Goal: Information Seeking & Learning: Learn about a topic

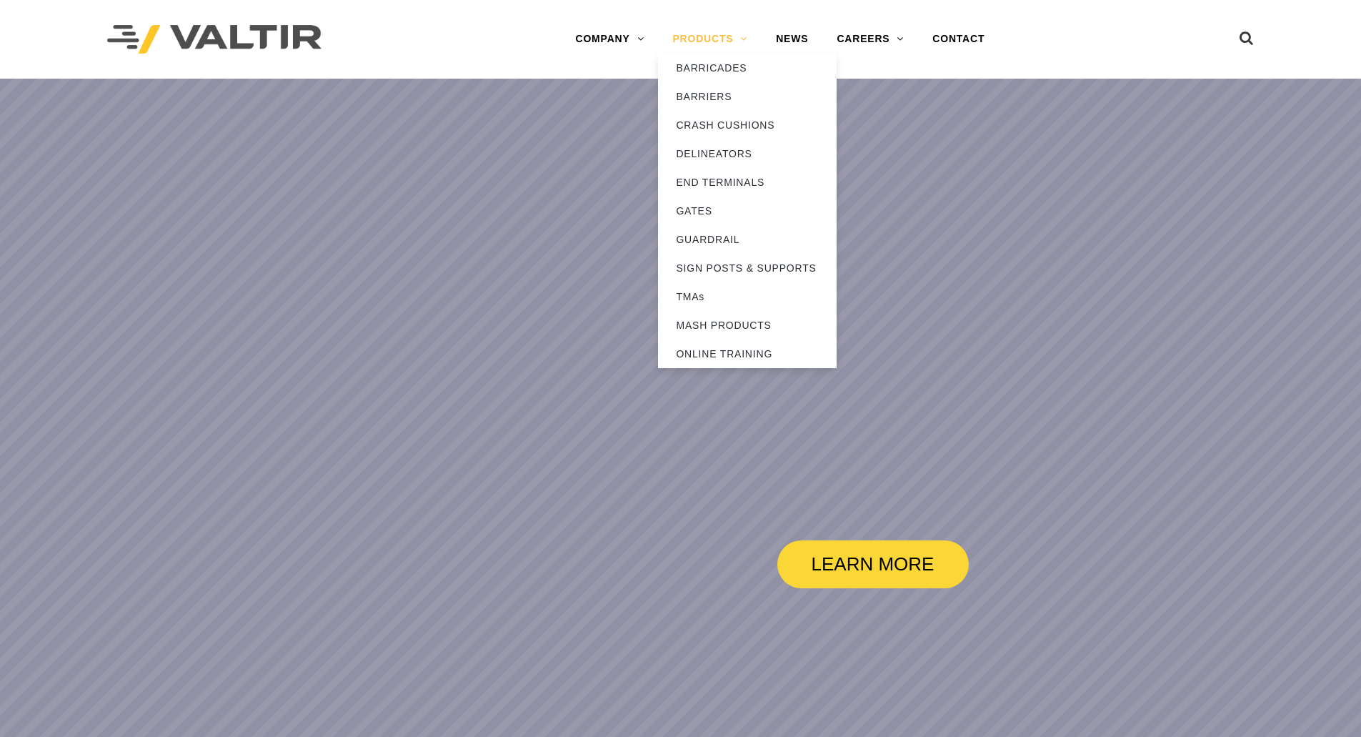
click at [738, 44] on link "PRODUCTS" at bounding box center [710, 39] width 104 height 29
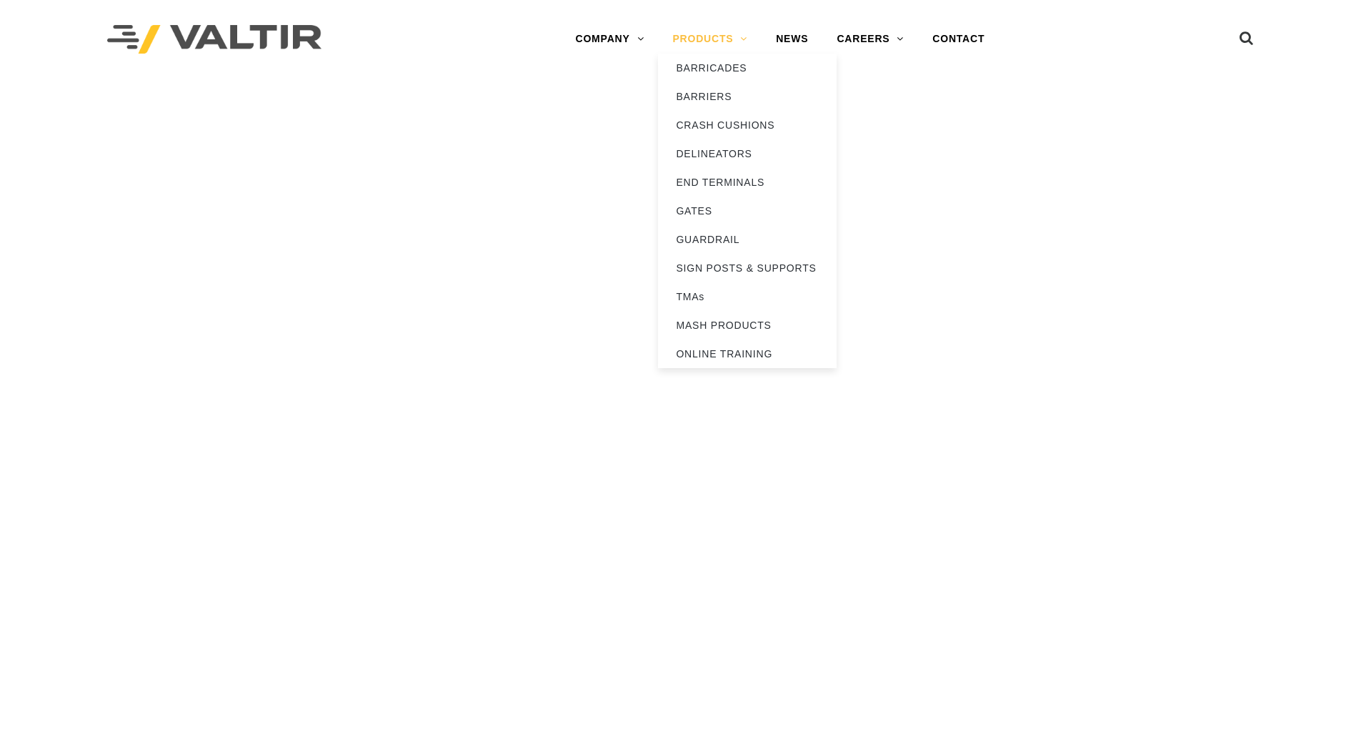
click at [742, 36] on link "PRODUCTS" at bounding box center [710, 39] width 104 height 29
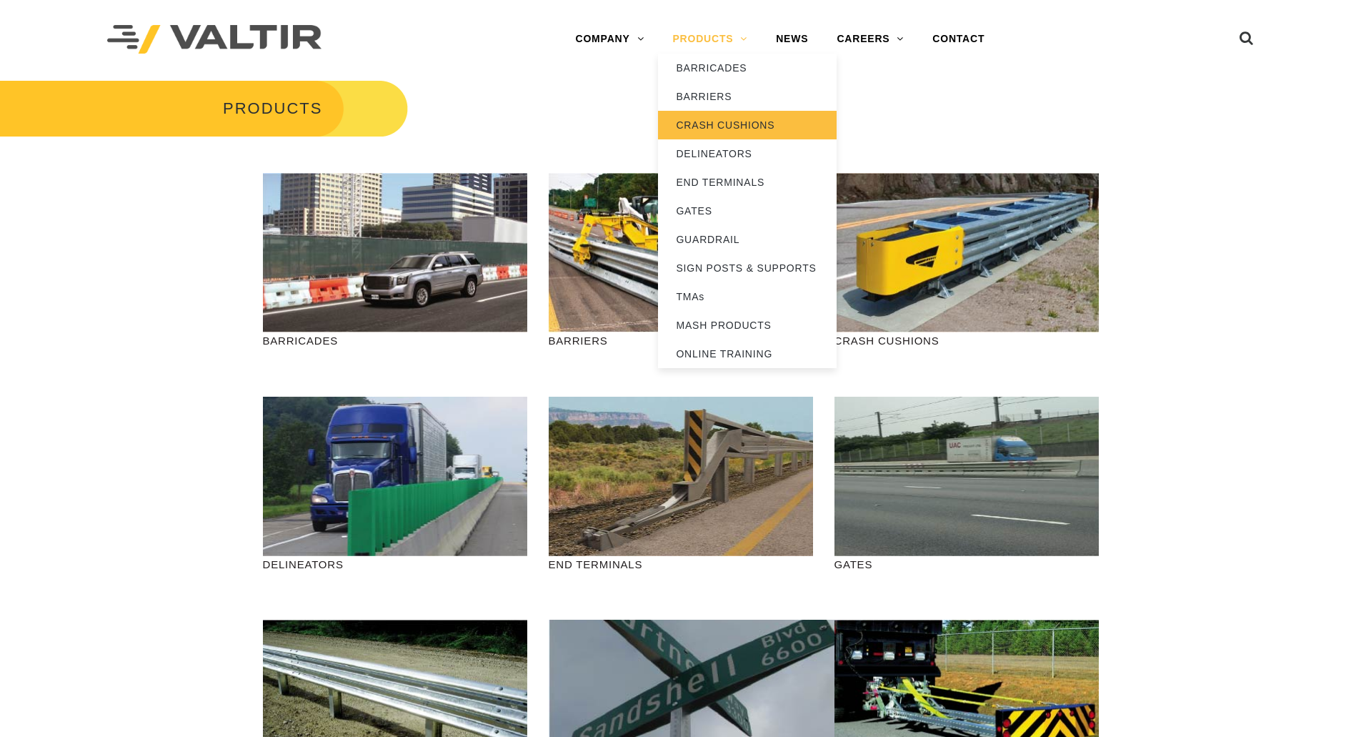
click at [738, 124] on link "CRASH CUSHIONS" at bounding box center [747, 125] width 179 height 29
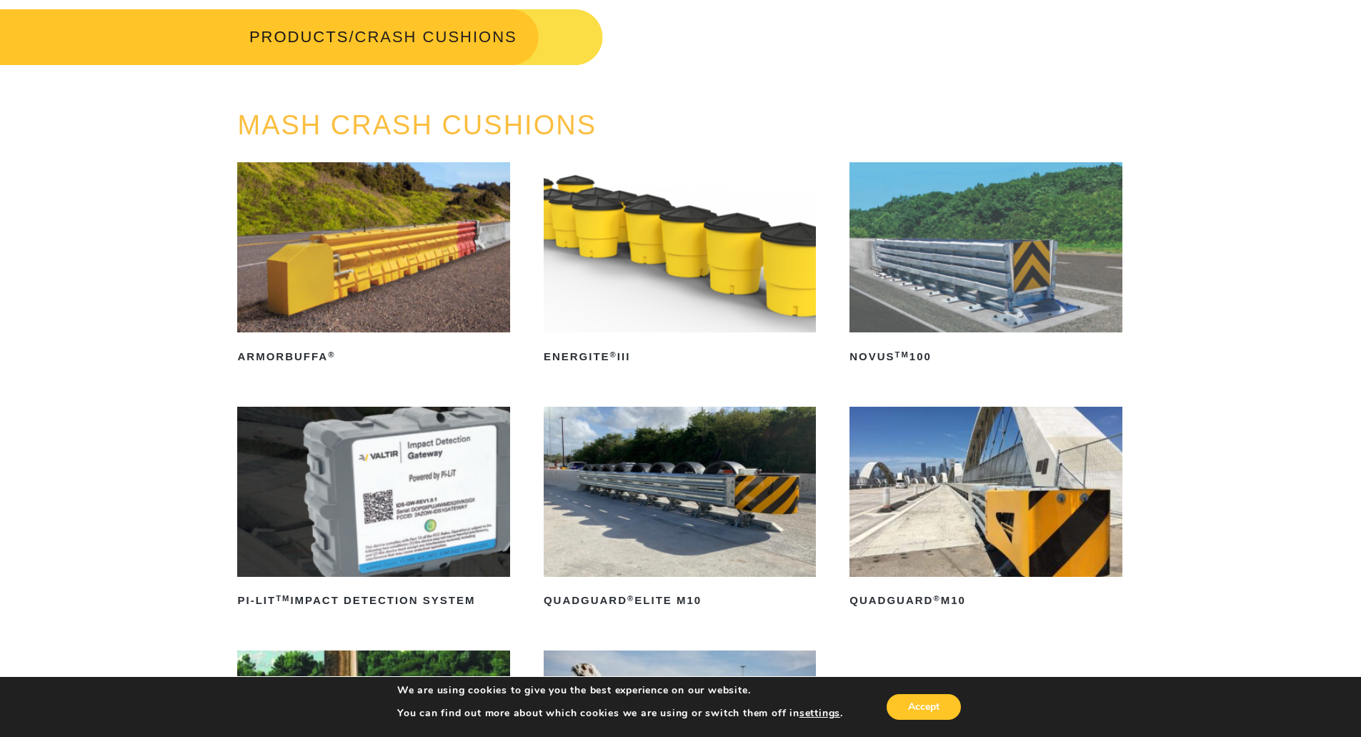
scroll to position [143, 0]
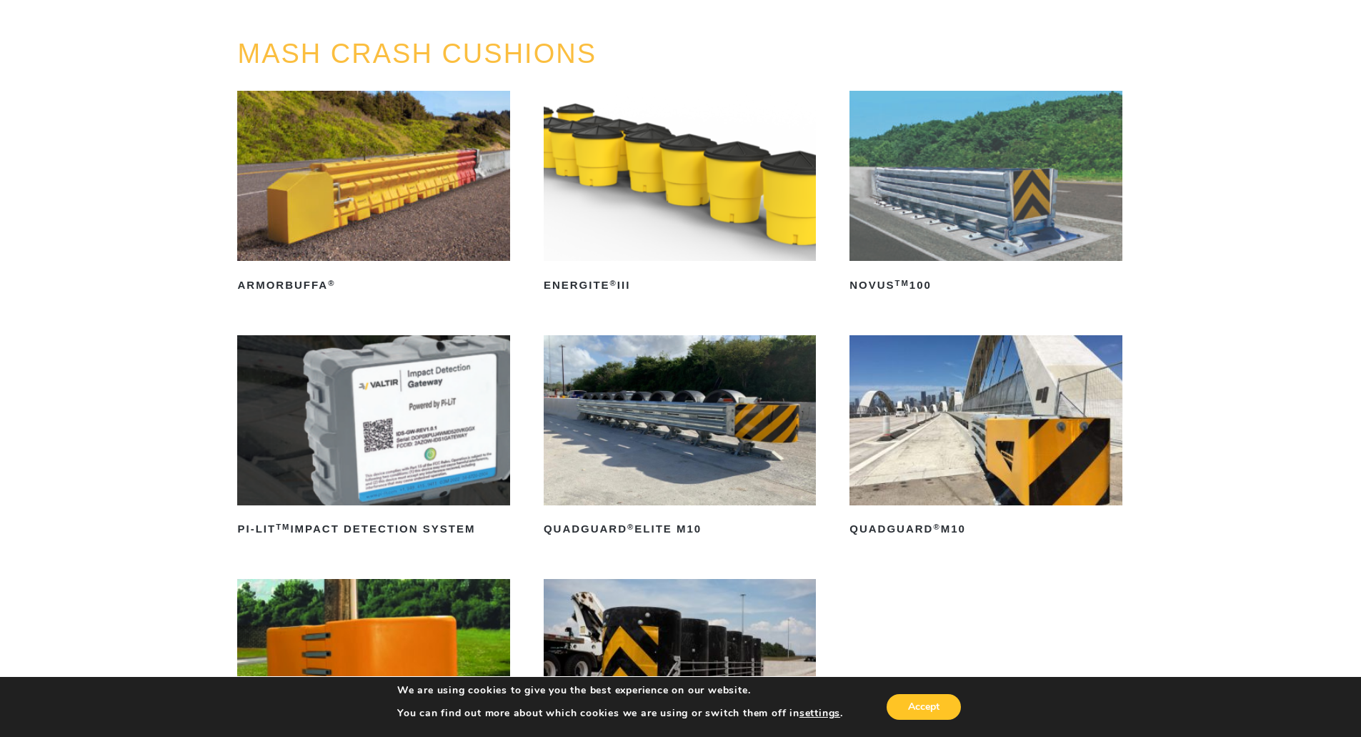
click at [1001, 447] on img at bounding box center [986, 420] width 272 height 170
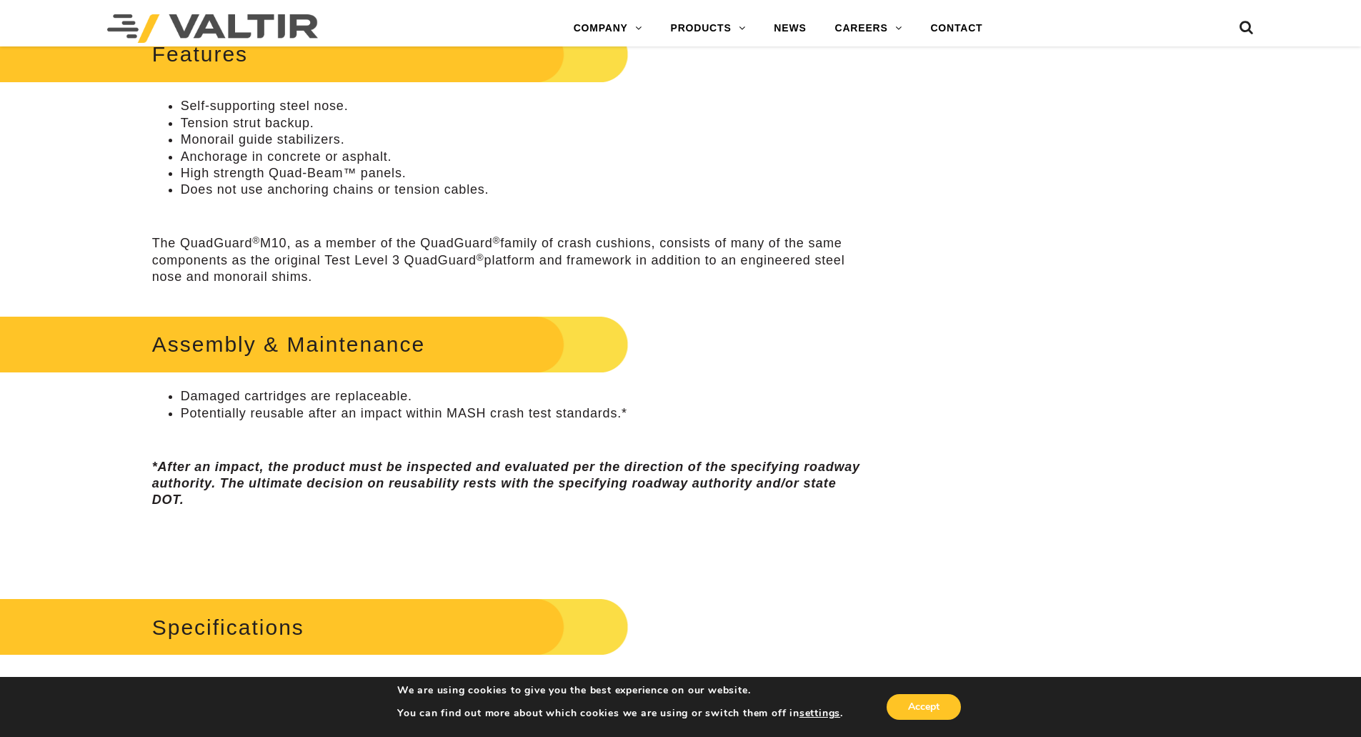
scroll to position [715, 0]
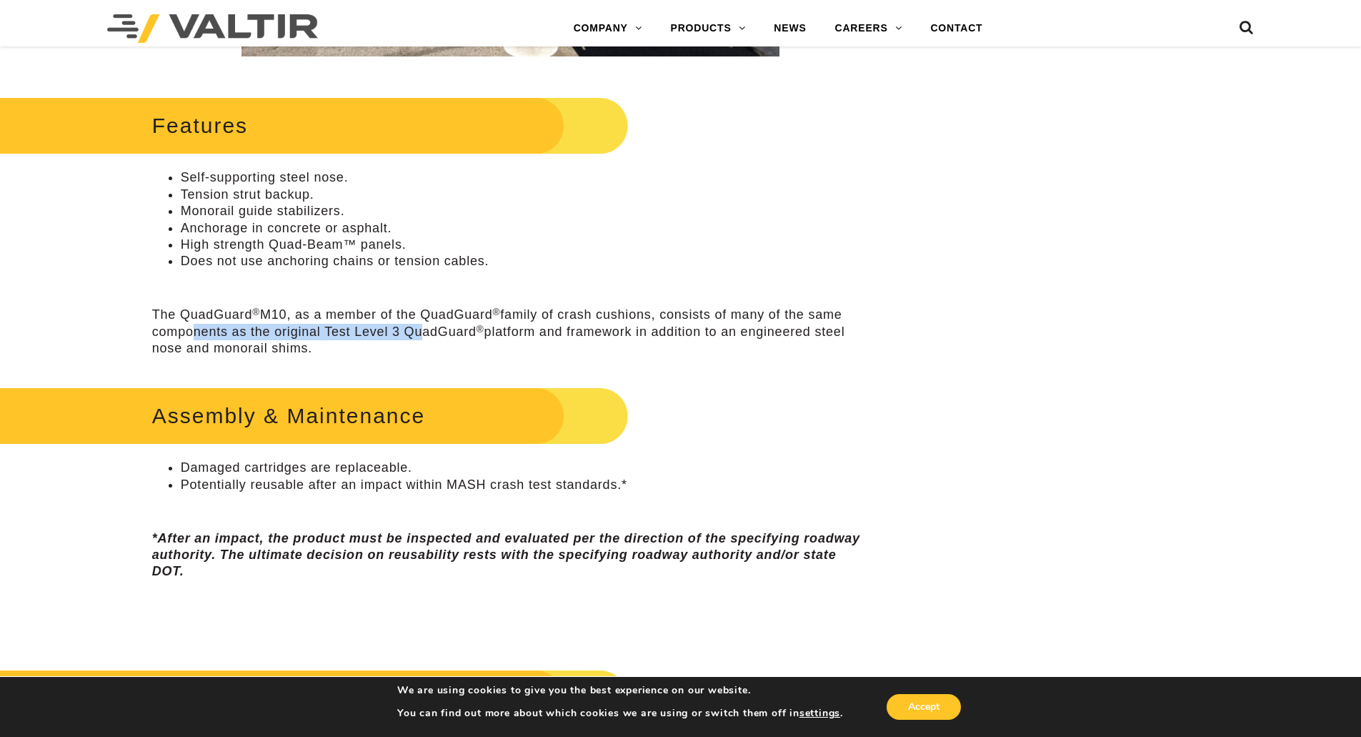
drag, startPoint x: 189, startPoint y: 328, endPoint x: 416, endPoint y: 332, distance: 227.3
click at [416, 332] on p "The QuadGuard ® M10, as a member of the QuadGuard ® family of crash cushions, c…" at bounding box center [510, 332] width 717 height 50
drag, startPoint x: 427, startPoint y: 332, endPoint x: 506, endPoint y: 327, distance: 78.7
click at [506, 327] on p "The QuadGuard ® M10, as a member of the QuadGuard ® family of crash cushions, c…" at bounding box center [510, 332] width 717 height 50
drag, startPoint x: 568, startPoint y: 326, endPoint x: 678, endPoint y: 330, distance: 110.1
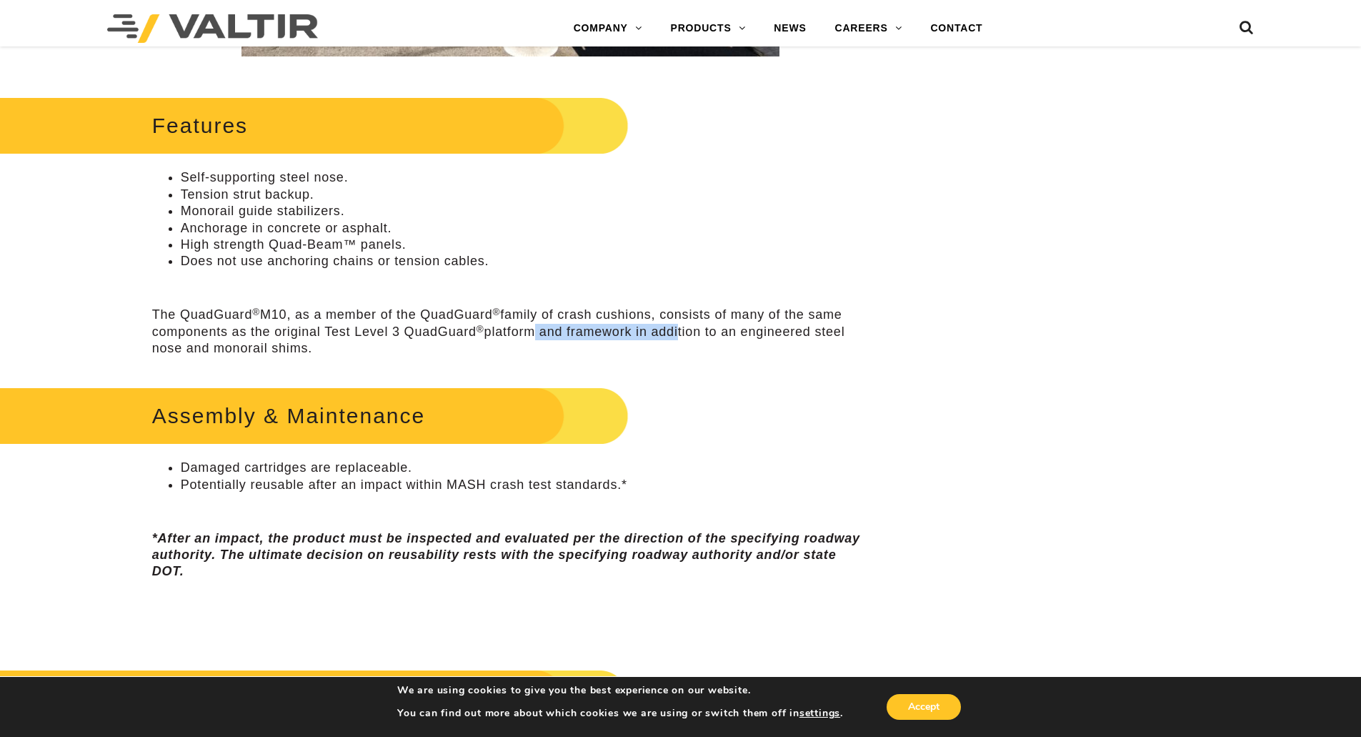
click at [678, 330] on p "The QuadGuard ® M10, as a member of the QuadGuard ® family of crash cushions, c…" at bounding box center [510, 332] width 717 height 50
click at [700, 328] on p "The QuadGuard ® M10, as a member of the QuadGuard ® family of crash cushions, c…" at bounding box center [510, 332] width 717 height 50
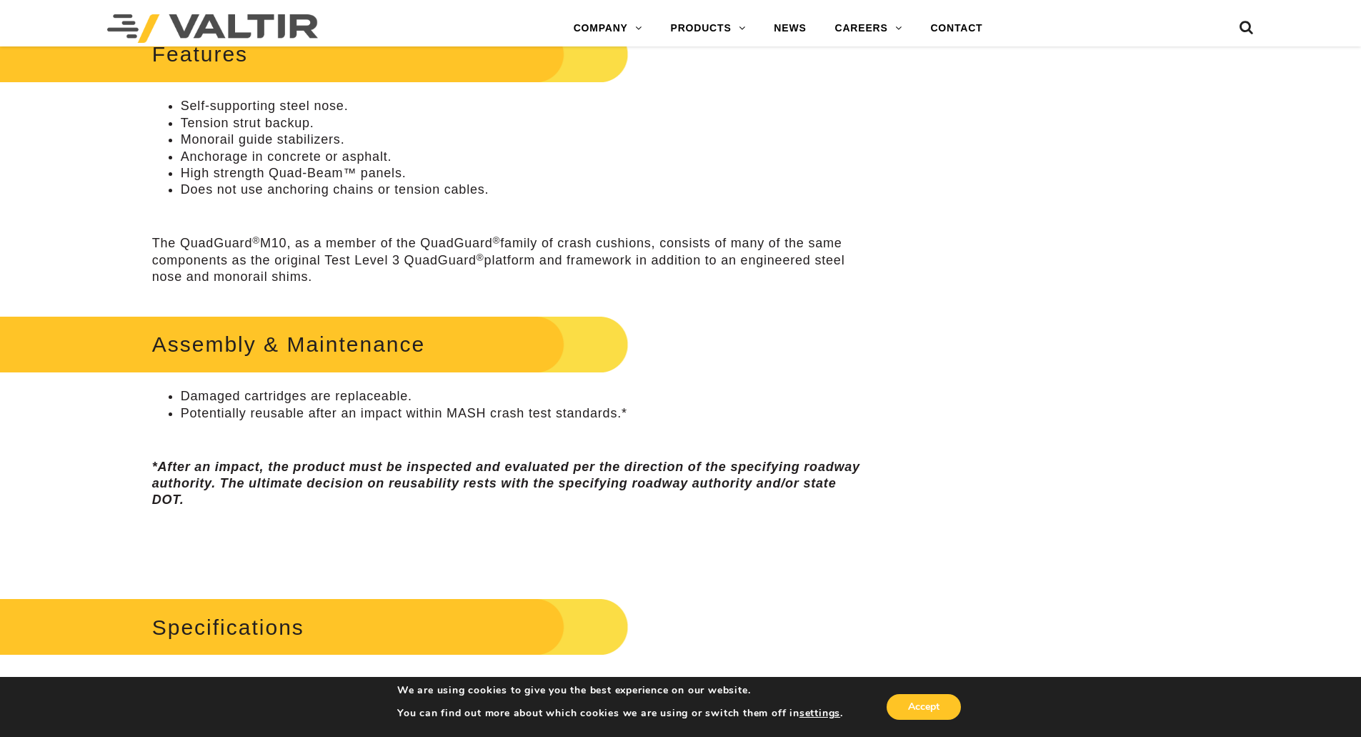
scroll to position [858, 0]
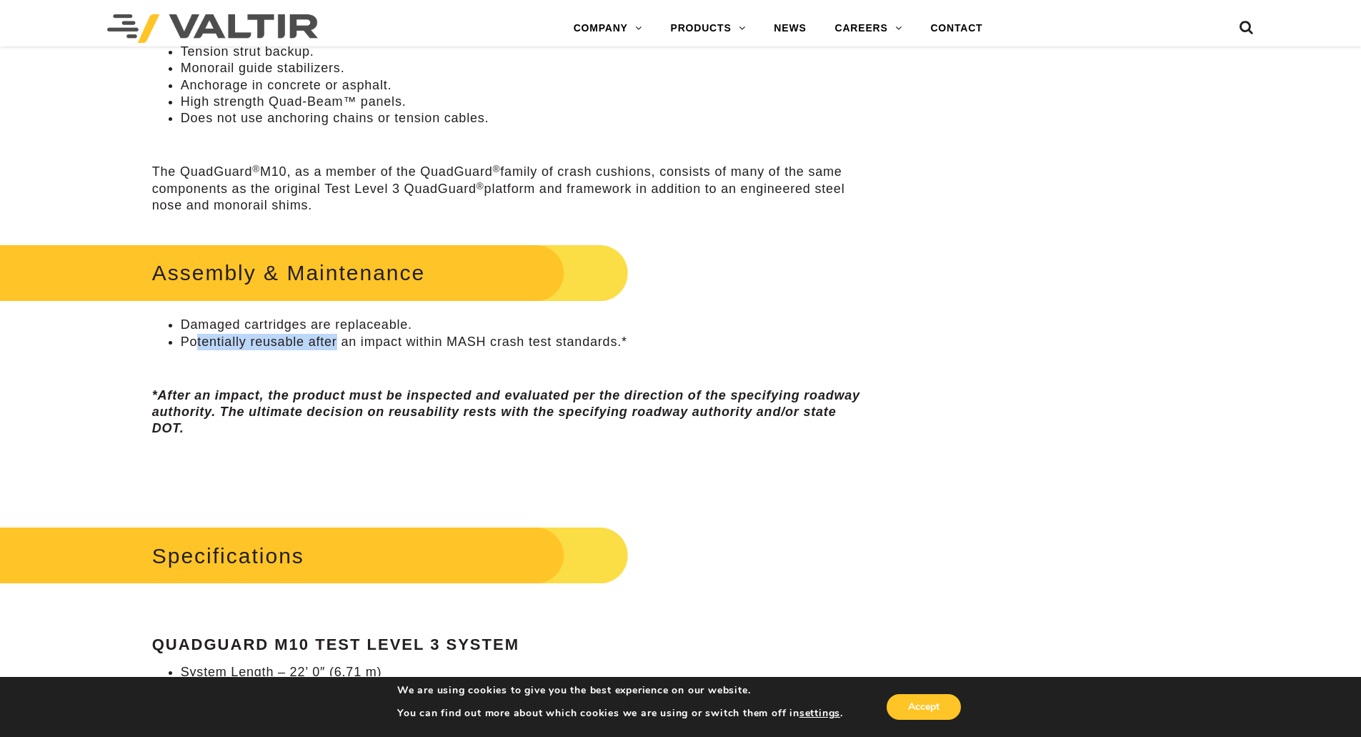
drag, startPoint x: 199, startPoint y: 341, endPoint x: 335, endPoint y: 339, distance: 135.8
click at [335, 339] on li "Potentially reusable after an impact within MASH crash test standards.*" at bounding box center [525, 342] width 688 height 16
drag, startPoint x: 355, startPoint y: 340, endPoint x: 492, endPoint y: 339, distance: 136.5
click at [476, 339] on li "Potentially reusable after an impact within MASH crash test standards.*" at bounding box center [525, 342] width 688 height 16
click at [496, 339] on li "Potentially reusable after an impact within MASH crash test standards.*" at bounding box center [525, 342] width 688 height 16
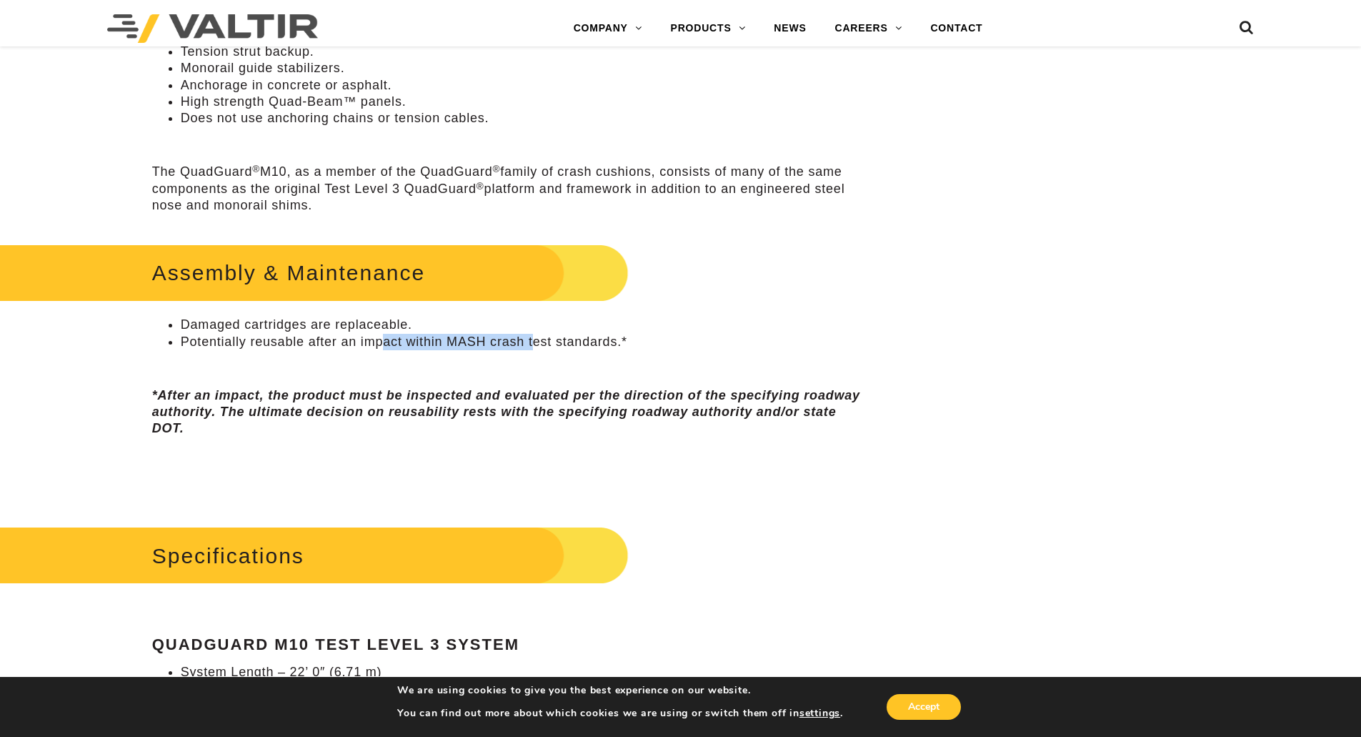
drag, startPoint x: 383, startPoint y: 344, endPoint x: 540, endPoint y: 337, distance: 157.4
click at [532, 337] on li "Potentially reusable after an impact within MASH crash test standards.*" at bounding box center [525, 342] width 688 height 16
click at [541, 337] on li "Potentially reusable after an impact within MASH crash test standards.*" at bounding box center [525, 342] width 688 height 16
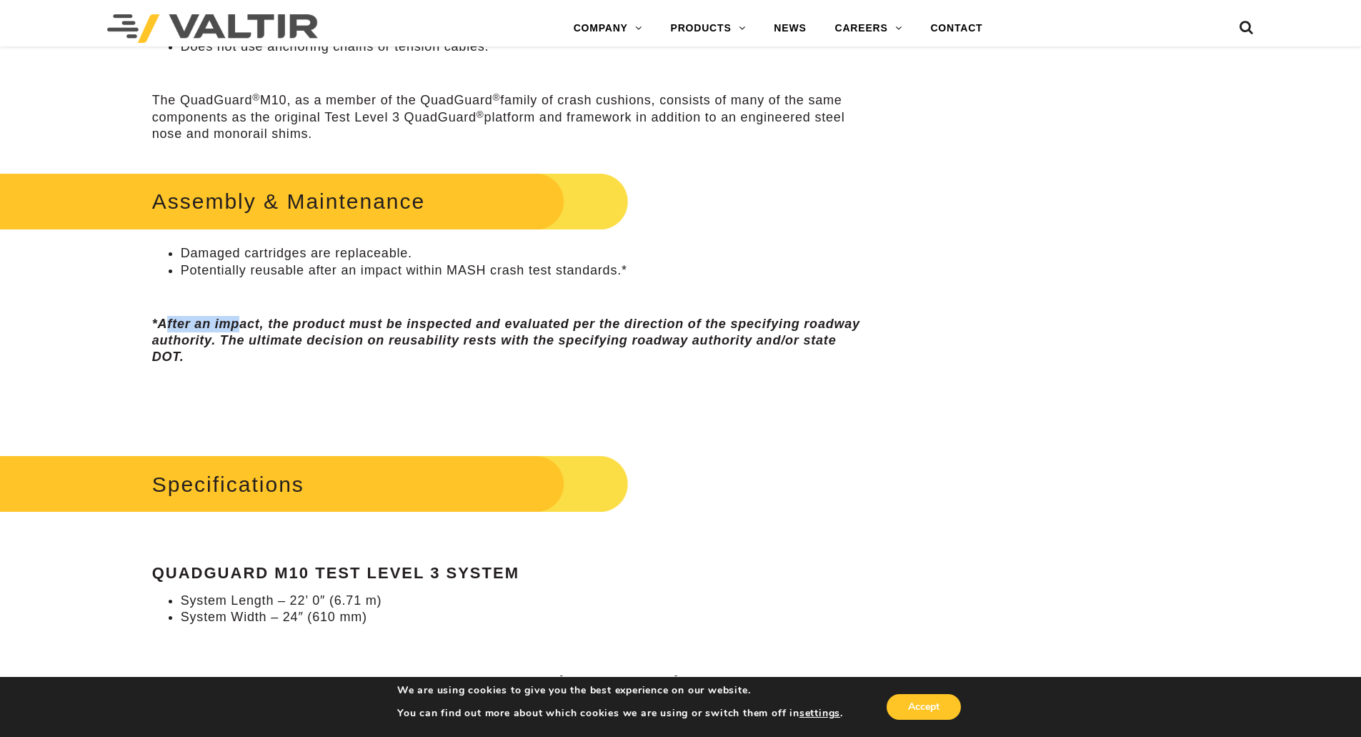
drag, startPoint x: 169, startPoint y: 321, endPoint x: 237, endPoint y: 322, distance: 67.2
click at [237, 322] on em "*After an impact, the product must be inspected and evaluated per the direction…" at bounding box center [506, 341] width 708 height 48
click at [247, 321] on em "*After an impact, the product must be inspected and evaluated per the direction…" at bounding box center [506, 341] width 708 height 48
drag, startPoint x: 455, startPoint y: 324, endPoint x: 650, endPoint y: 317, distance: 194.5
click at [650, 317] on em "*After an impact, the product must be inspected and evaluated per the direction…" at bounding box center [506, 341] width 708 height 48
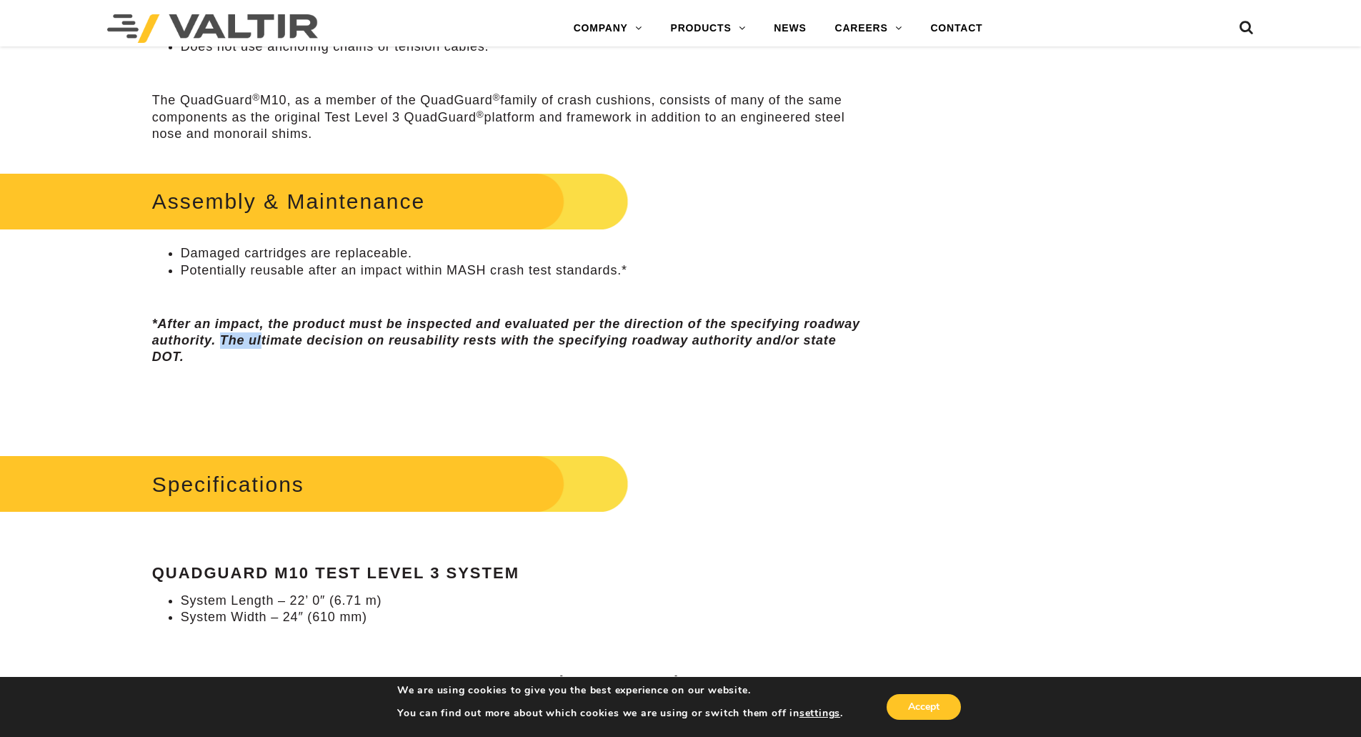
drag, startPoint x: 222, startPoint y: 339, endPoint x: 259, endPoint y: 339, distance: 37.2
click at [259, 339] on em "*After an impact, the product must be inspected and evaluated per the direction…" at bounding box center [506, 341] width 708 height 48
drag, startPoint x: 279, startPoint y: 339, endPoint x: 326, endPoint y: 338, distance: 46.5
click at [326, 338] on em "*After an impact, the product must be inspected and evaluated per the direction…" at bounding box center [506, 341] width 708 height 48
drag, startPoint x: 349, startPoint y: 342, endPoint x: 585, endPoint y: 337, distance: 235.2
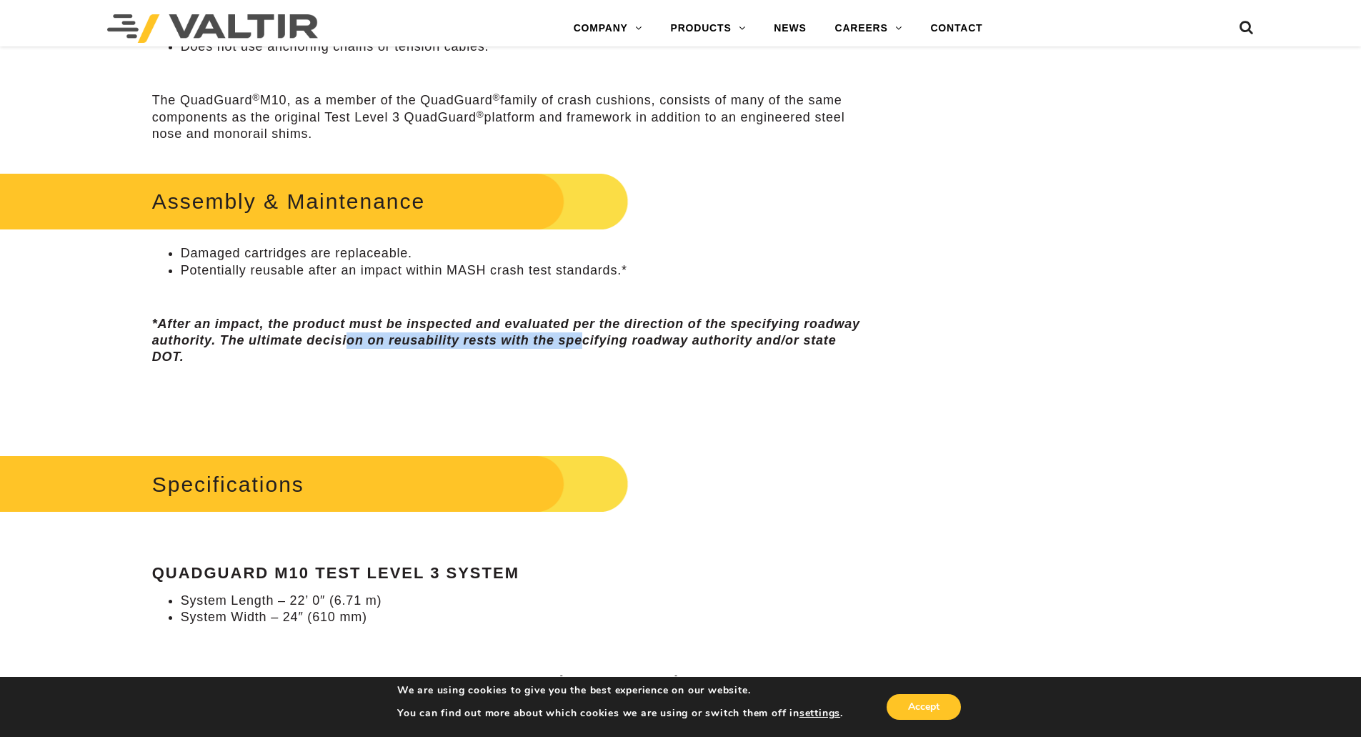
click at [585, 337] on em "*After an impact, the product must be inspected and evaluated per the direction…" at bounding box center [506, 341] width 708 height 48
drag, startPoint x: 610, startPoint y: 334, endPoint x: 727, endPoint y: 336, distance: 117.2
click at [715, 336] on em "*After an impact, the product must be inspected and evaluated per the direction…" at bounding box center [506, 341] width 708 height 48
click at [736, 336] on em "*After an impact, the product must be inspected and evaluated per the direction…" at bounding box center [506, 341] width 708 height 48
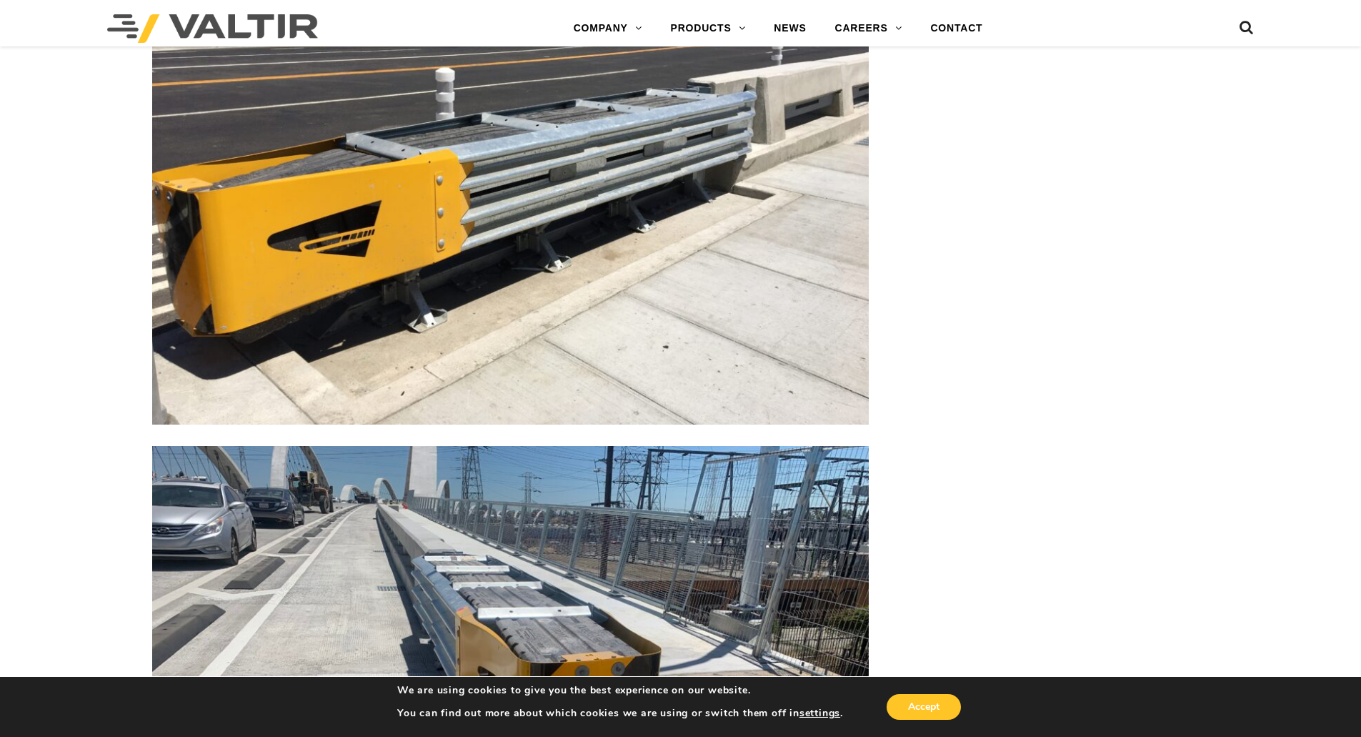
scroll to position [3502, 0]
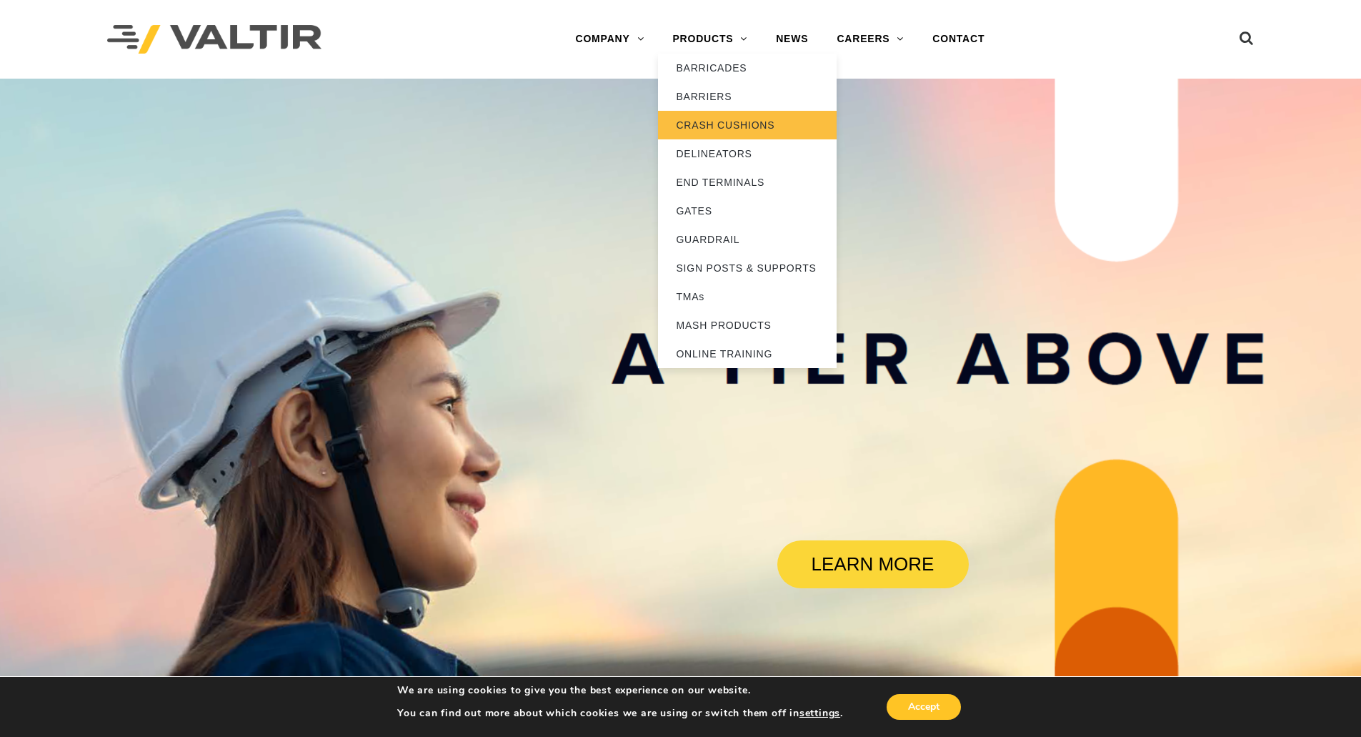
click at [725, 121] on link "CRASH CUSHIONS" at bounding box center [747, 125] width 179 height 29
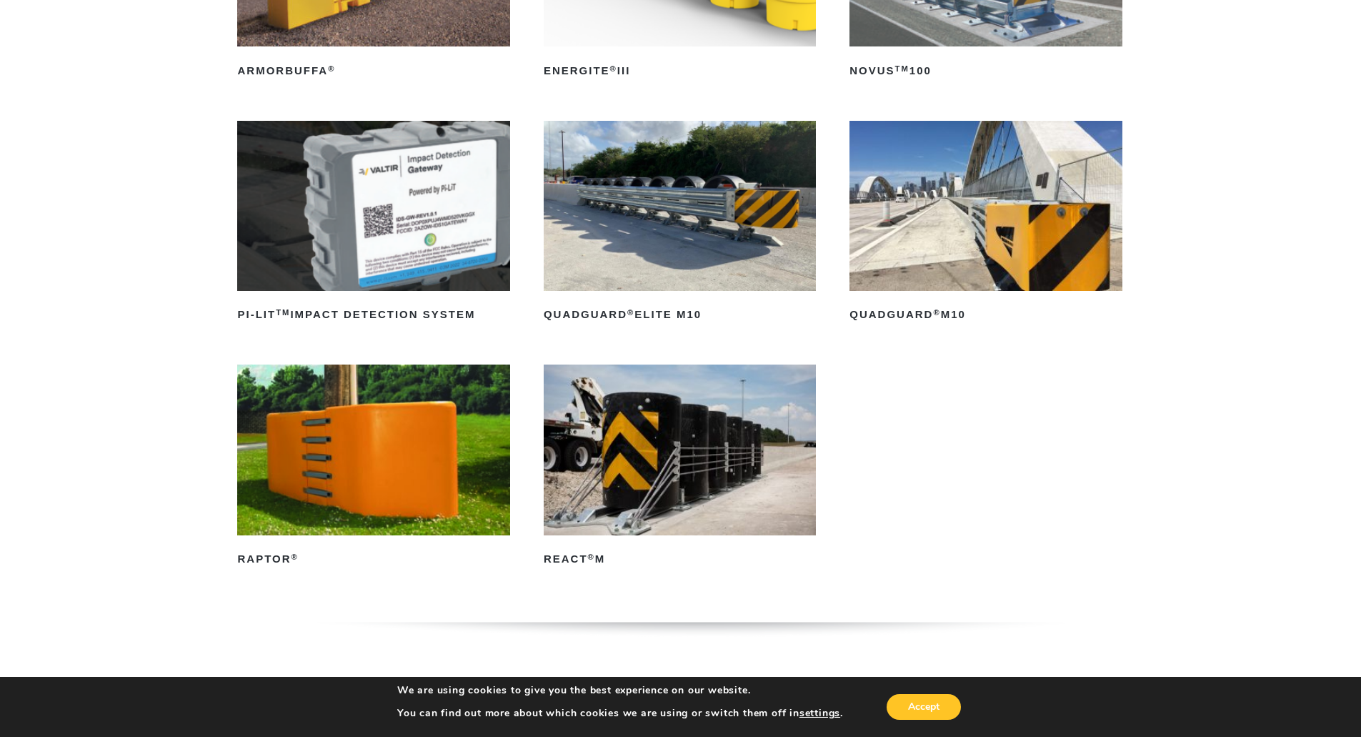
scroll to position [286, 0]
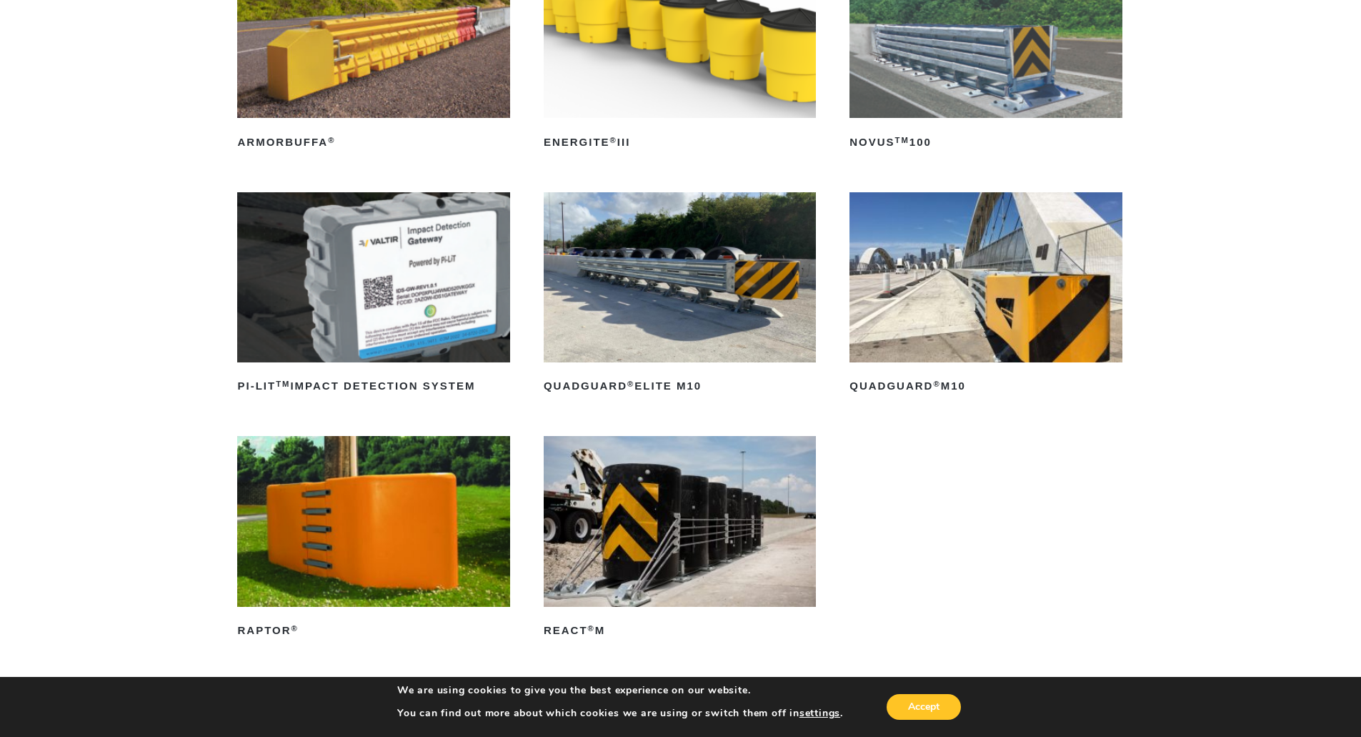
click at [966, 329] on img at bounding box center [986, 277] width 272 height 170
click at [956, 319] on img at bounding box center [986, 277] width 272 height 170
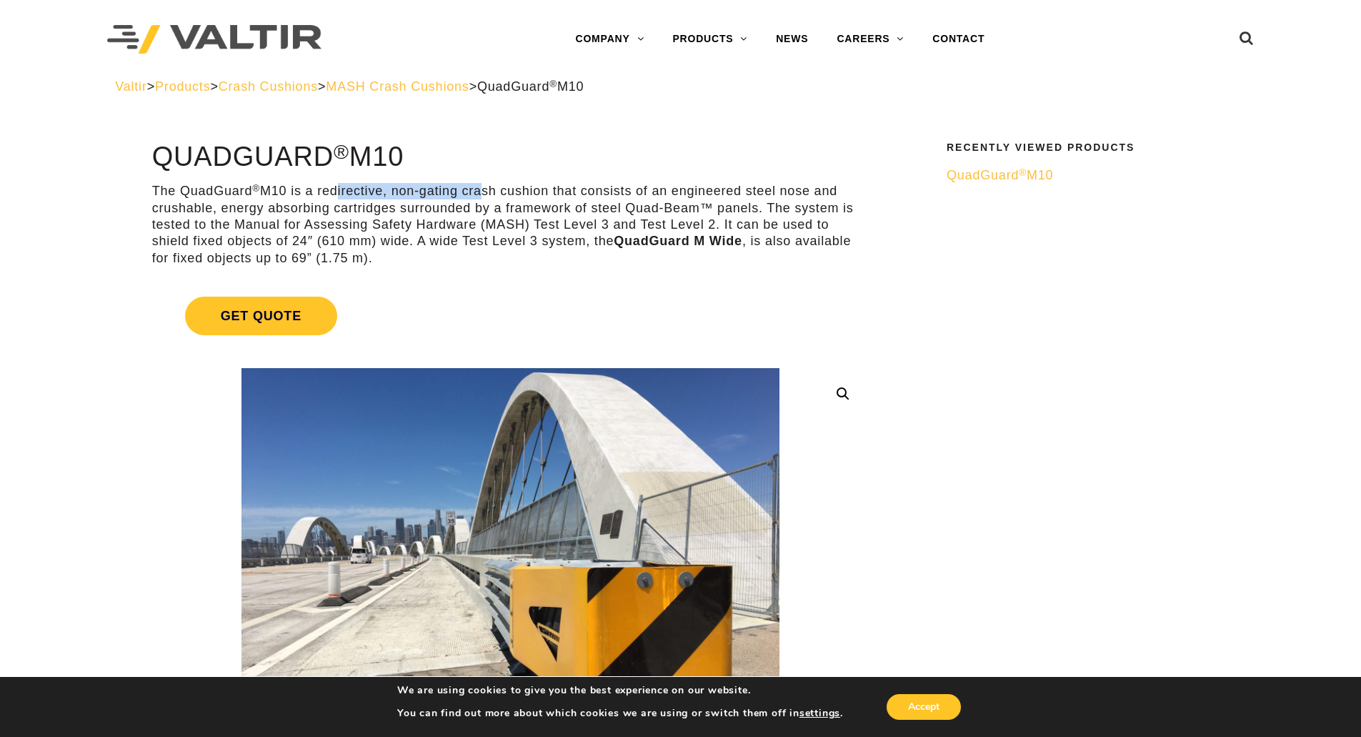
drag, startPoint x: 335, startPoint y: 190, endPoint x: 481, endPoint y: 188, distance: 145.8
click at [481, 188] on p "The QuadGuard ® M10 is a redirective, non-gating crash cushion that consists of…" at bounding box center [510, 225] width 717 height 84
click at [487, 187] on p "The QuadGuard ® M10 is a redirective, non-gating crash cushion that consists of…" at bounding box center [510, 225] width 717 height 84
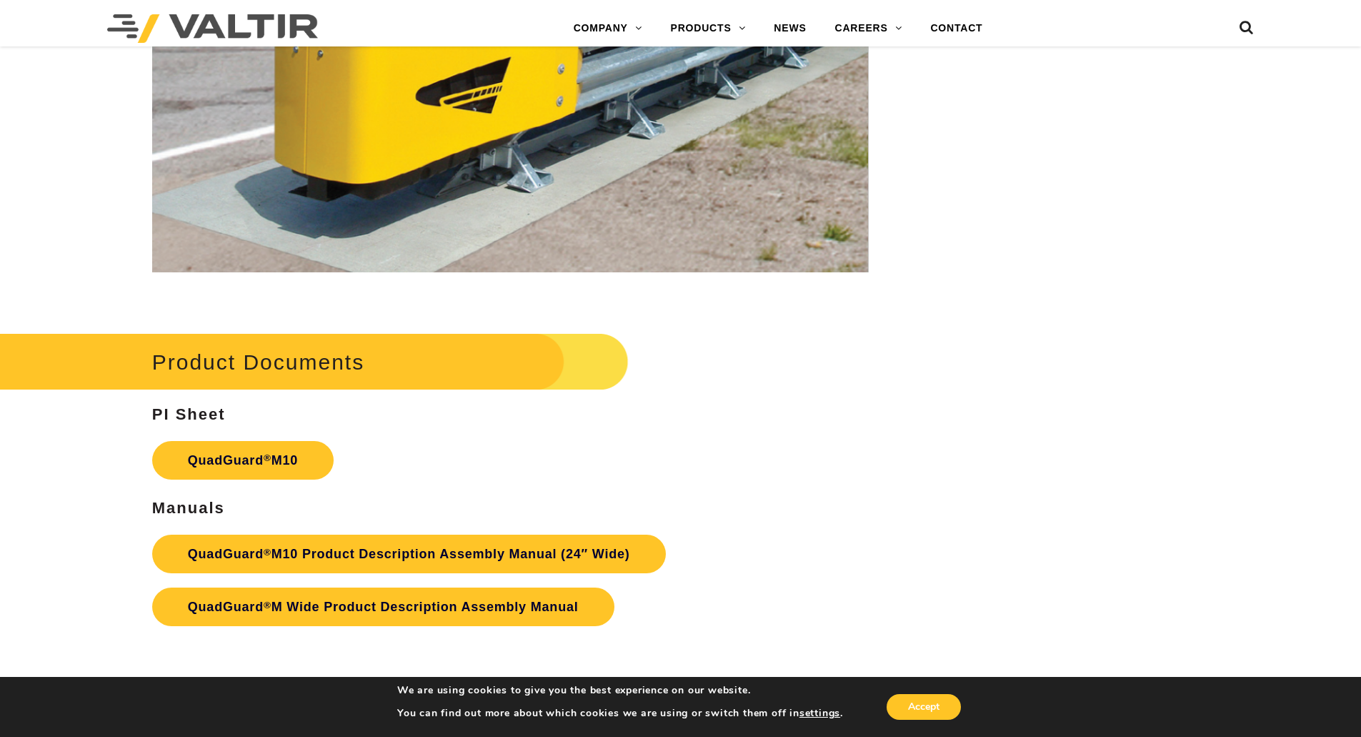
scroll to position [5289, 0]
